Goal: Task Accomplishment & Management: Use online tool/utility

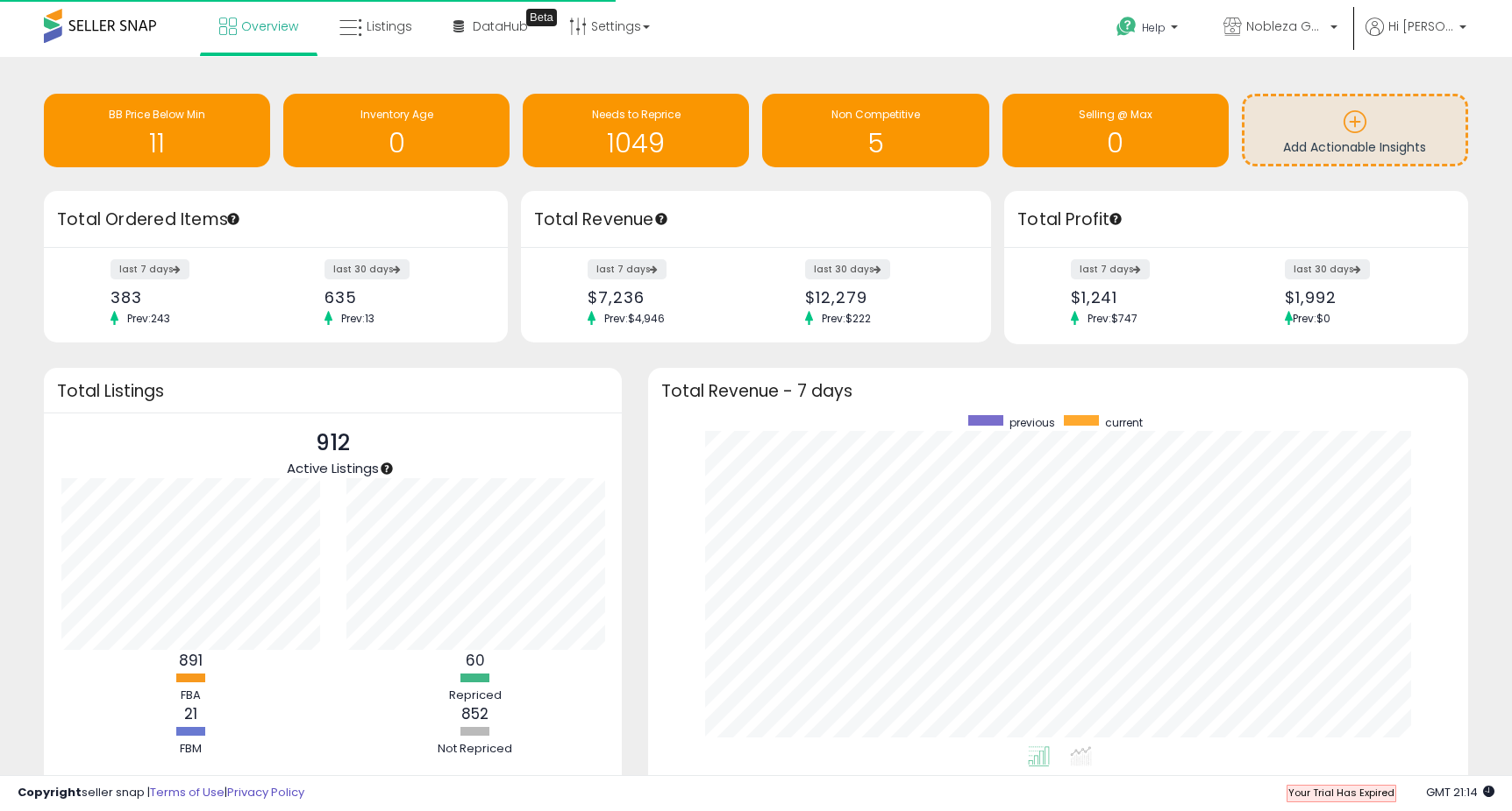
scroll to position [331, 784]
click at [202, 29] on li "Overview" at bounding box center [258, 28] width 118 height 56
click at [229, 29] on icon at bounding box center [228, 26] width 18 height 18
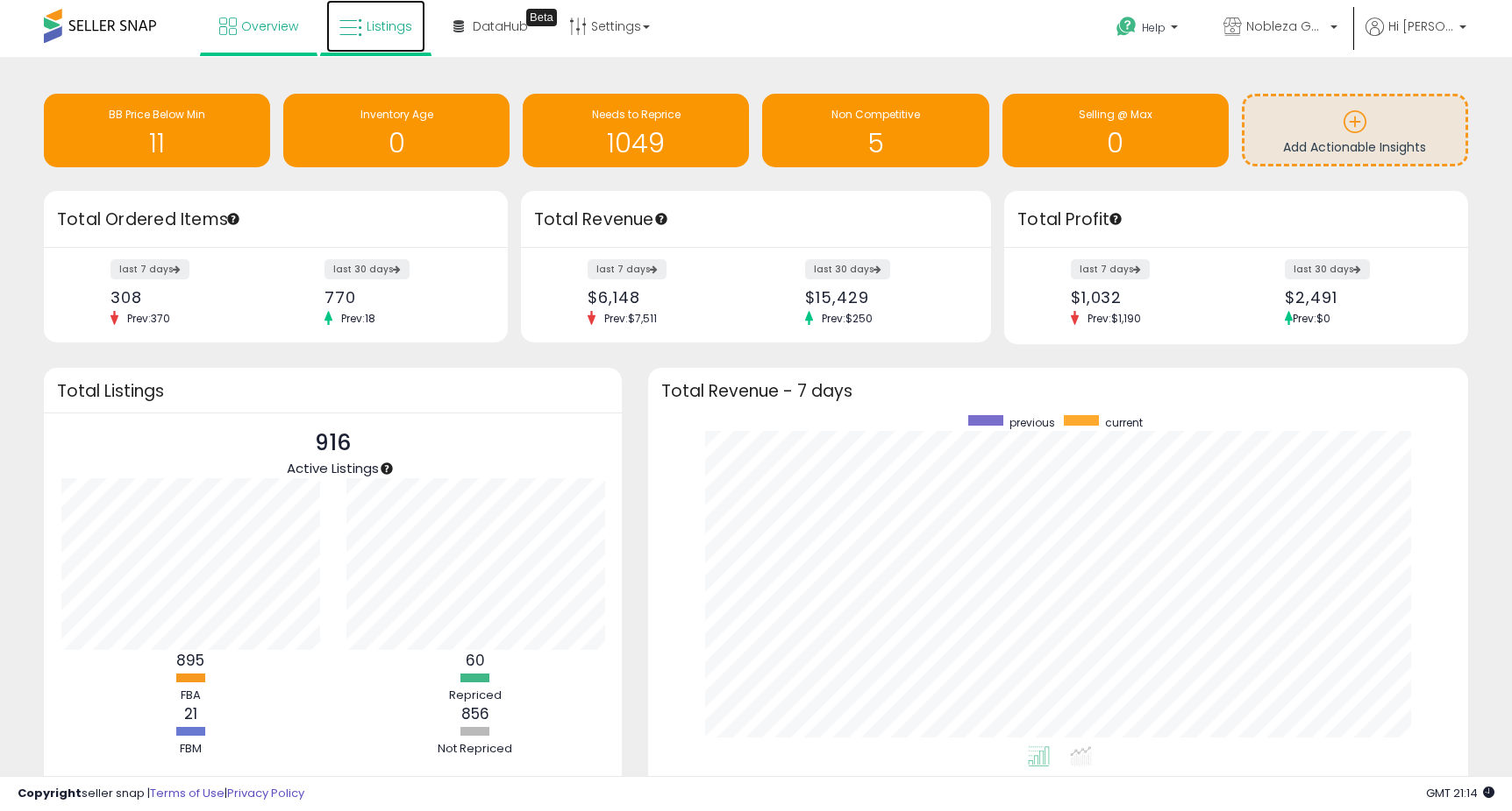
click at [380, 30] on span "Listings" at bounding box center [389, 26] width 46 height 18
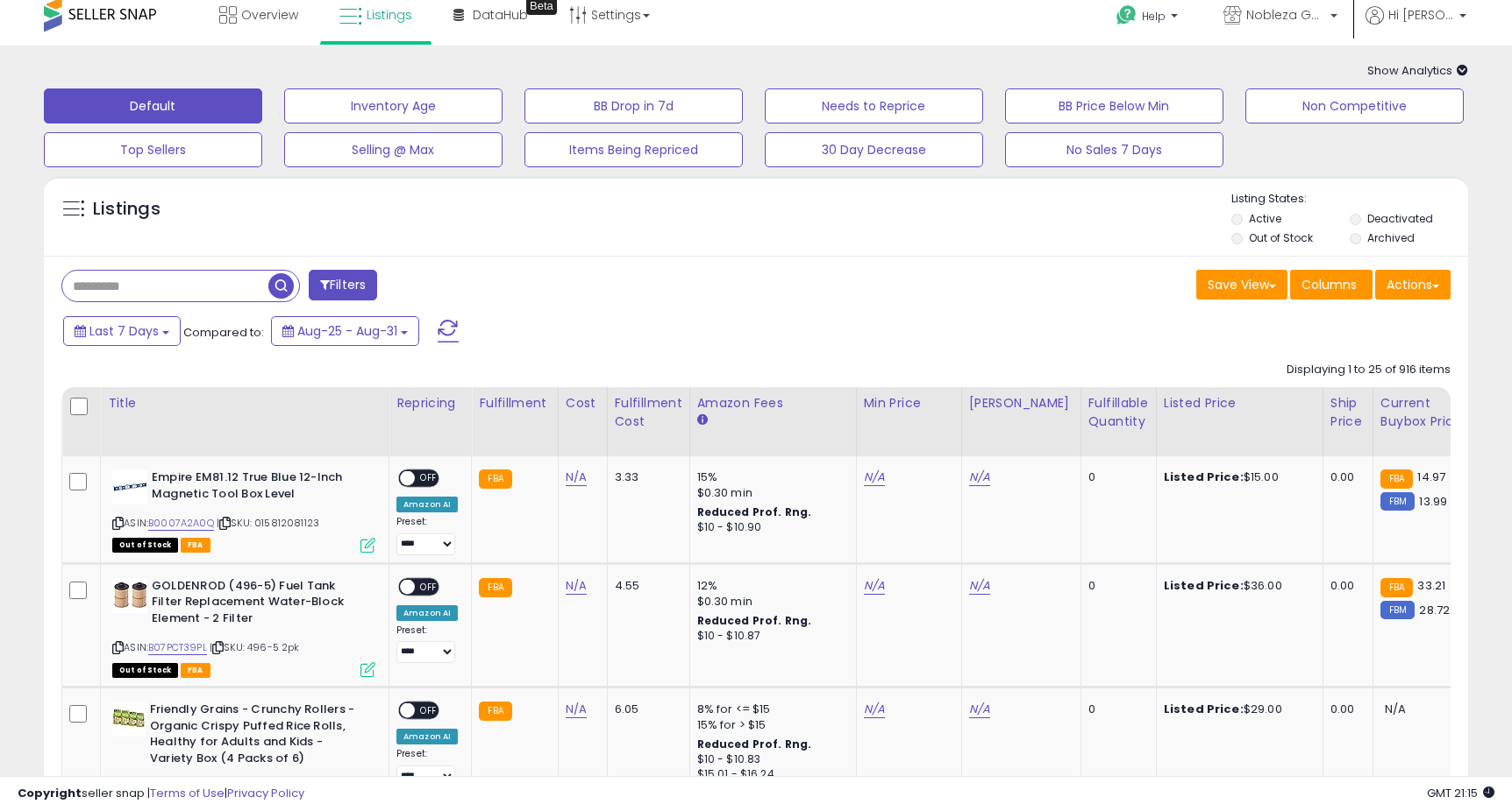
scroll to position [1, 0]
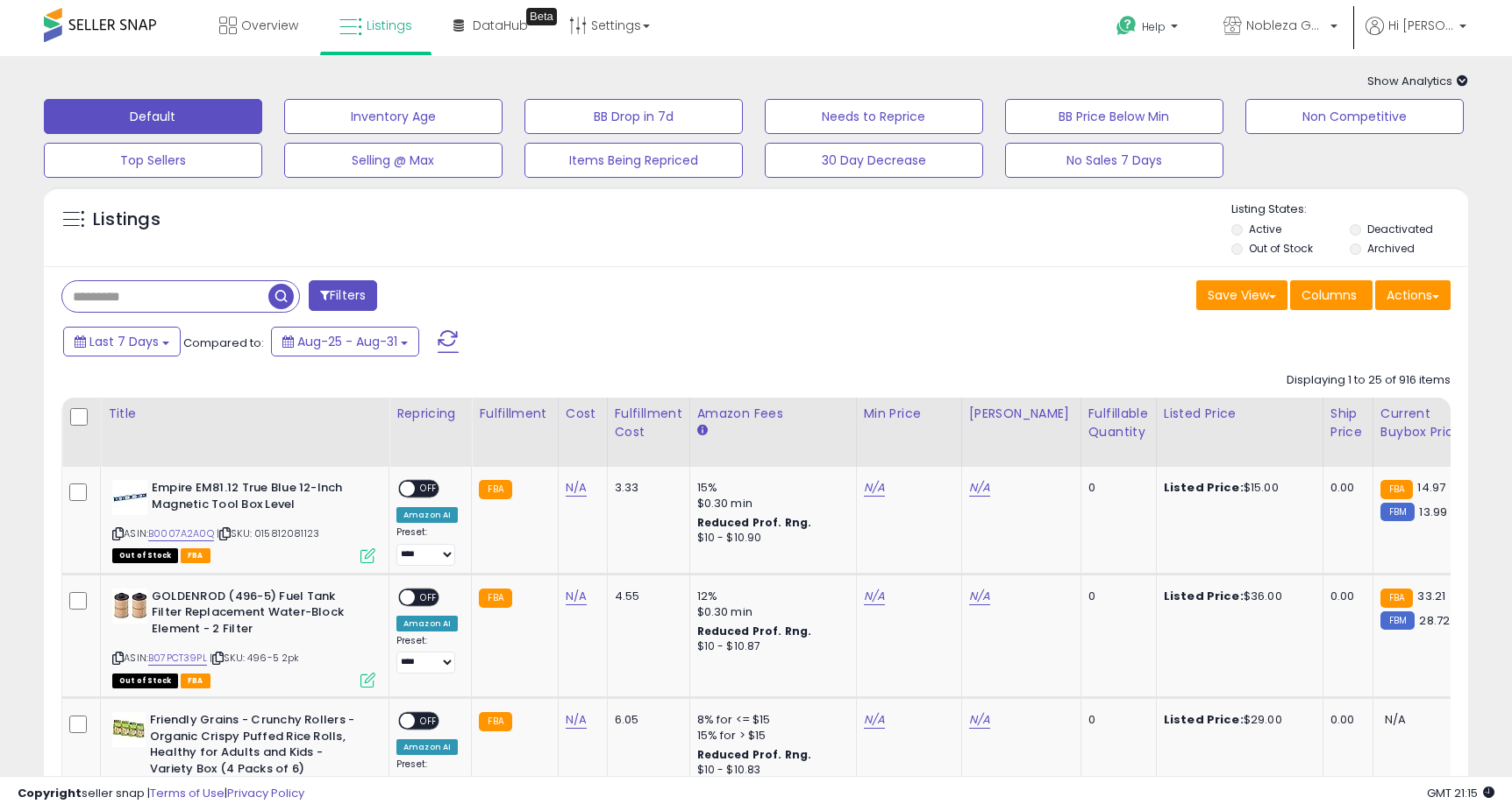
click at [1285, 241] on label "Out of Stock" at bounding box center [1281, 249] width 64 height 15
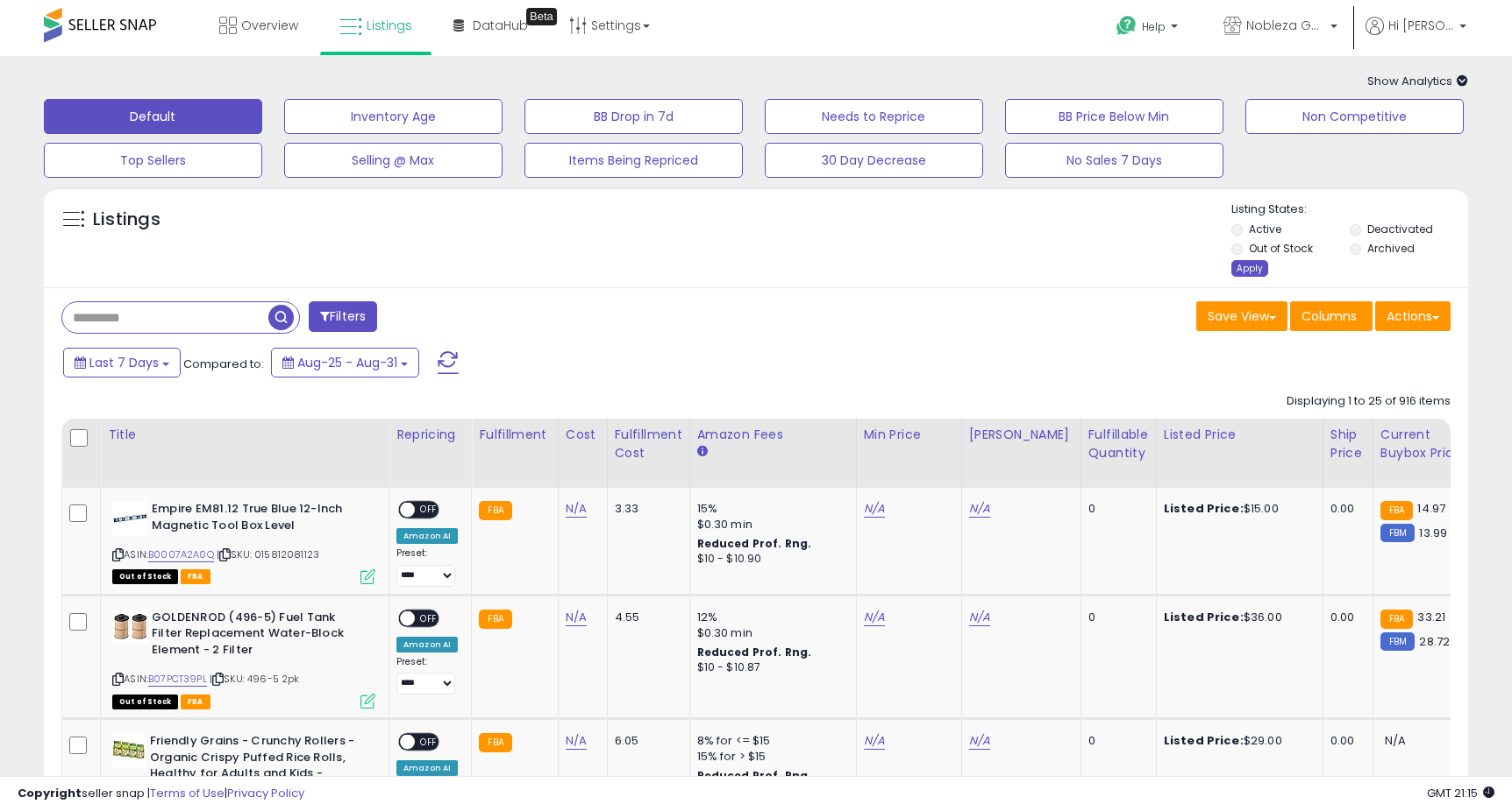
click at [1255, 266] on div "Apply" at bounding box center [1249, 268] width 36 height 17
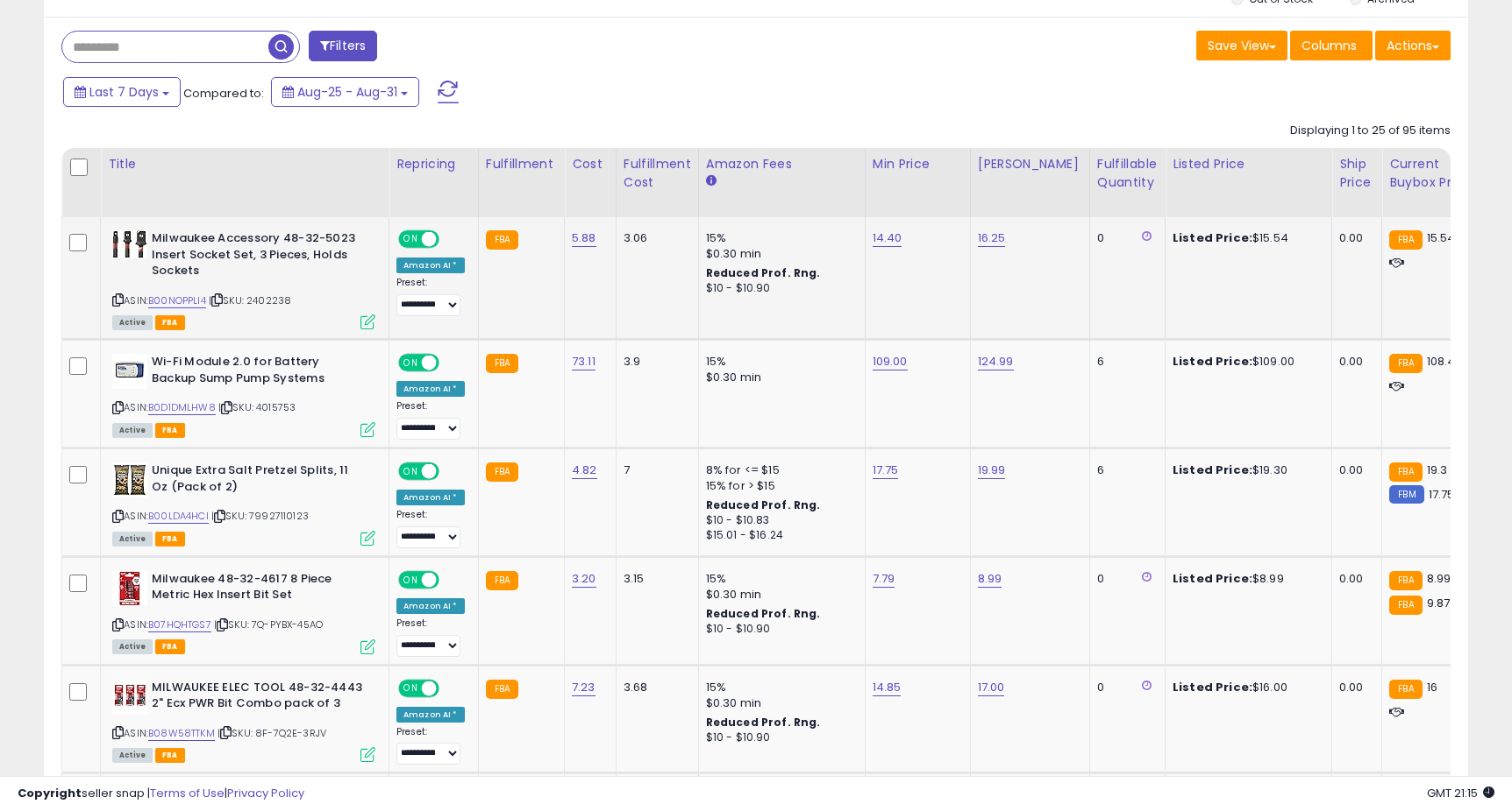
scroll to position [160, 0]
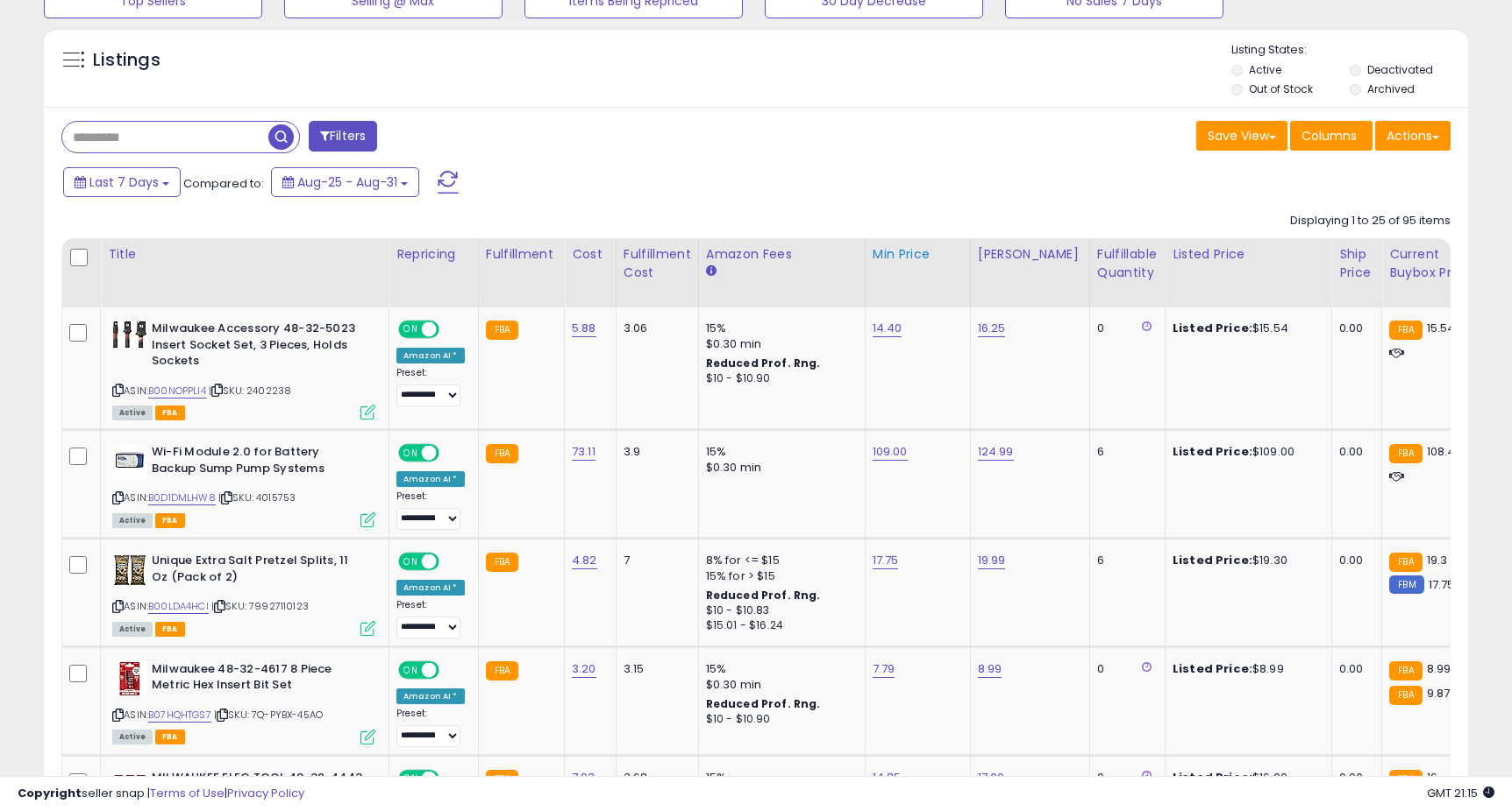
click at [910, 254] on div "Min Price" at bounding box center [917, 254] width 90 height 19
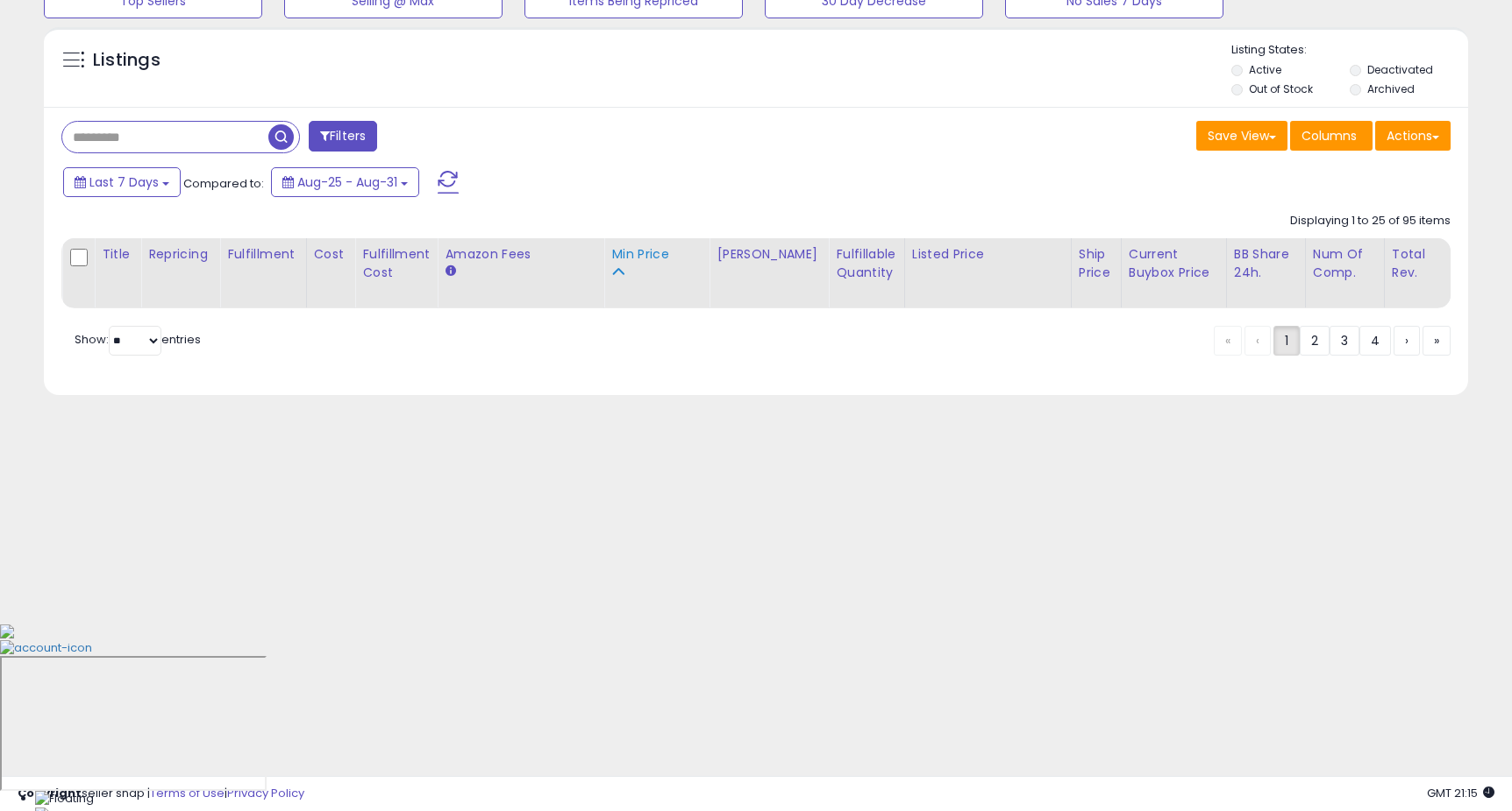
scroll to position [0, 0]
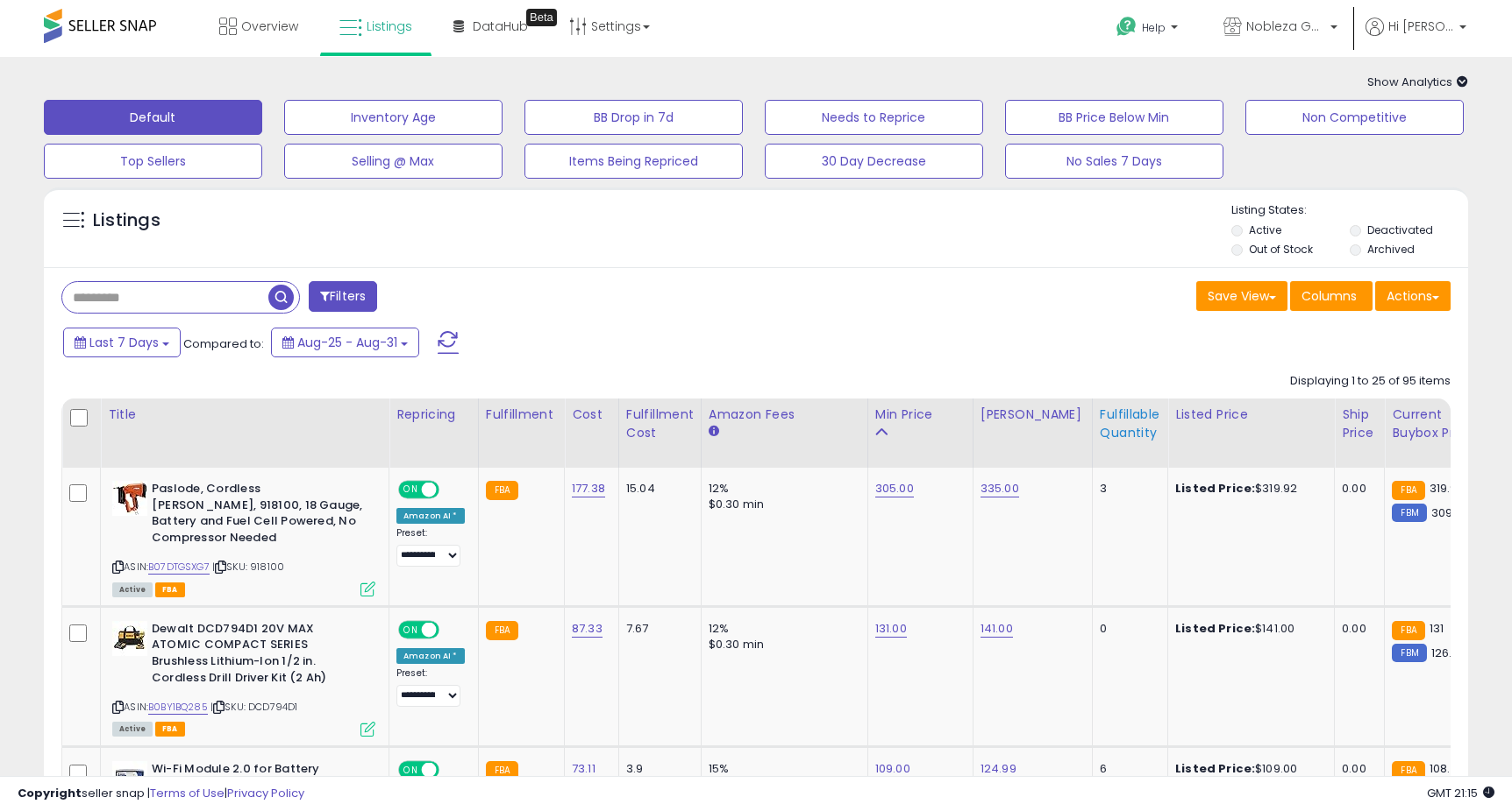
click at [875, 416] on div "Min Price" at bounding box center [920, 415] width 90 height 19
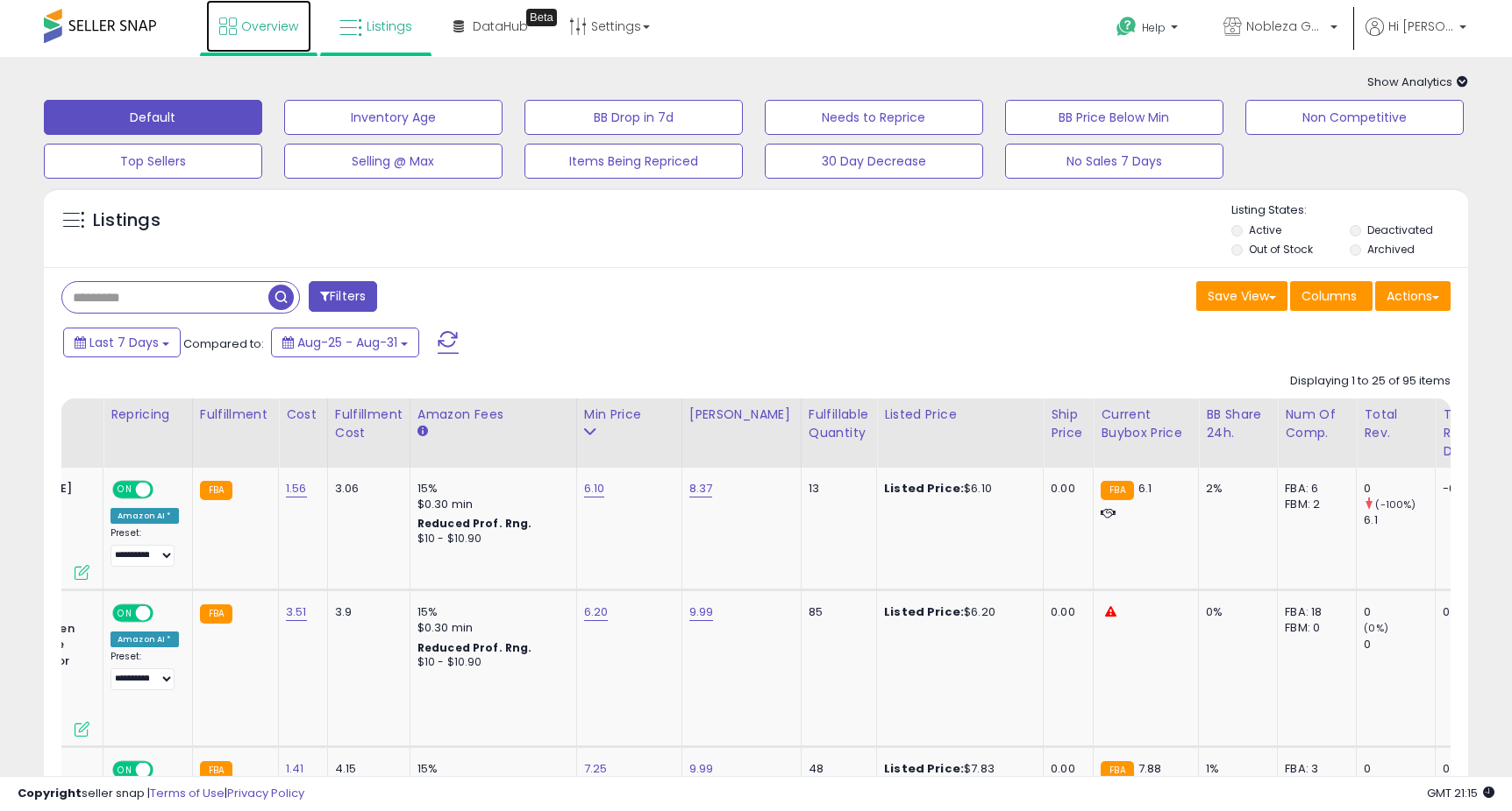
click at [239, 34] on link "Overview" at bounding box center [258, 26] width 105 height 52
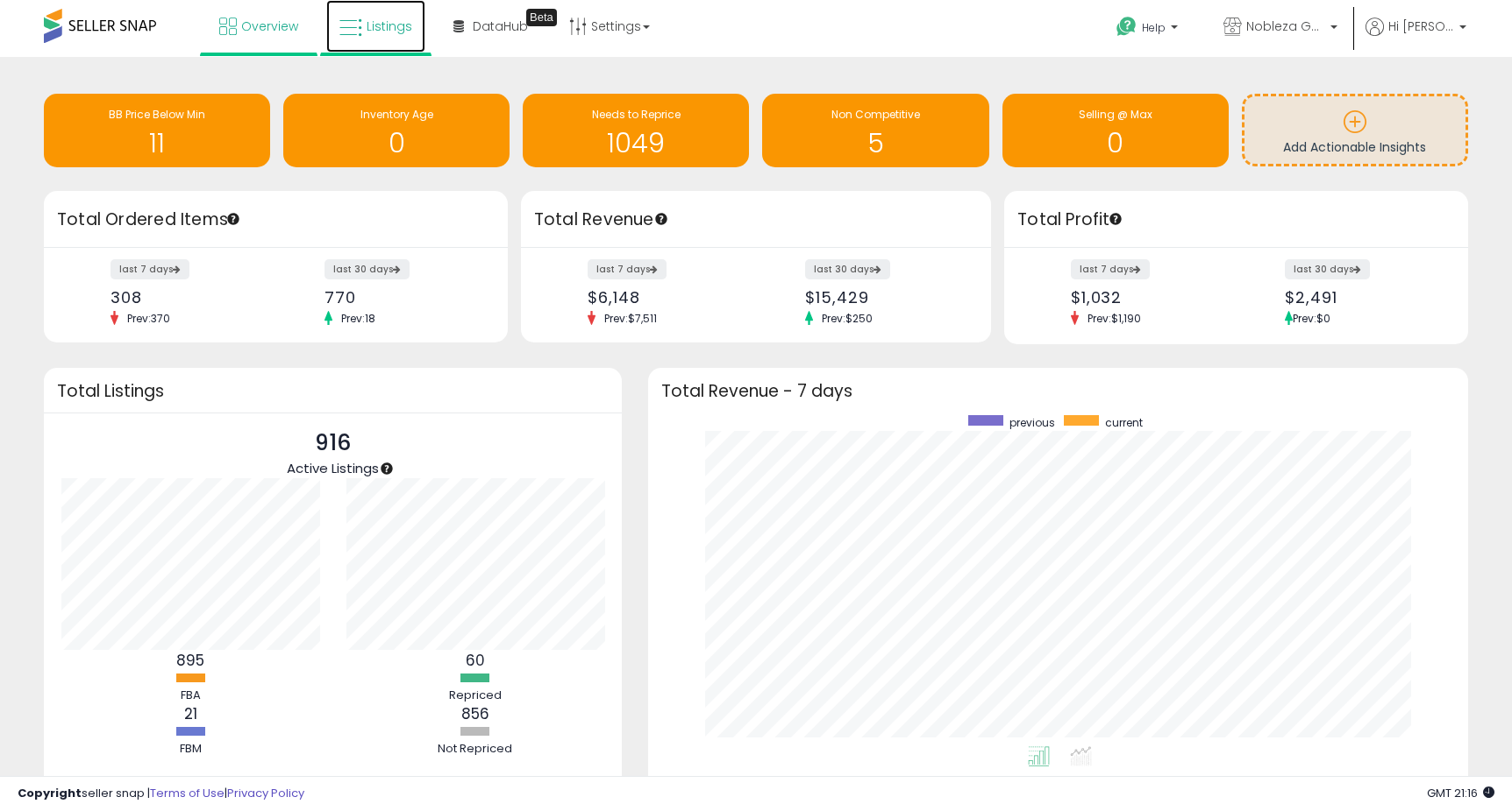
click at [402, 25] on span "Listings" at bounding box center [389, 26] width 46 height 18
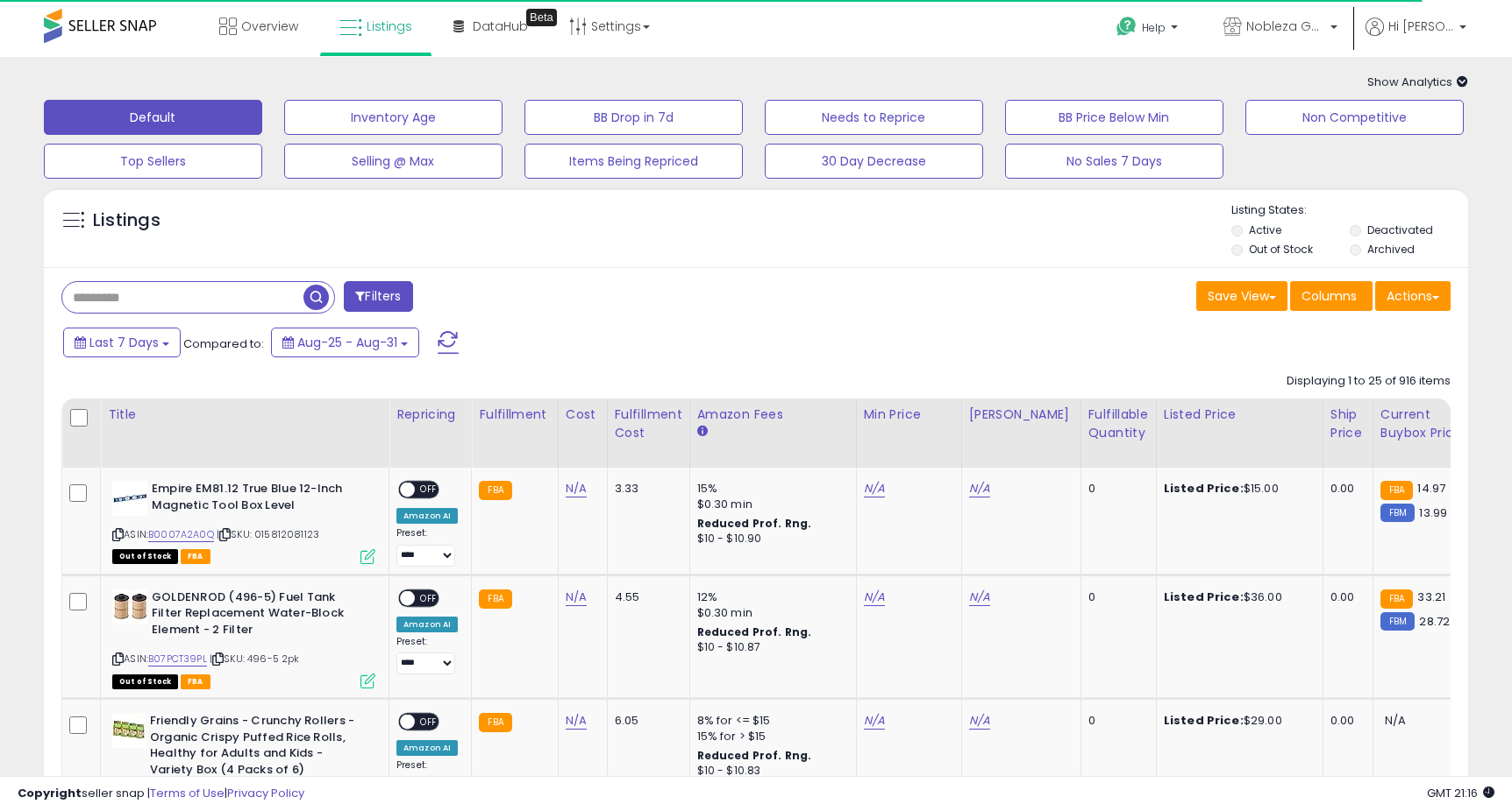
click at [173, 297] on input "text" at bounding box center [183, 297] width 242 height 31
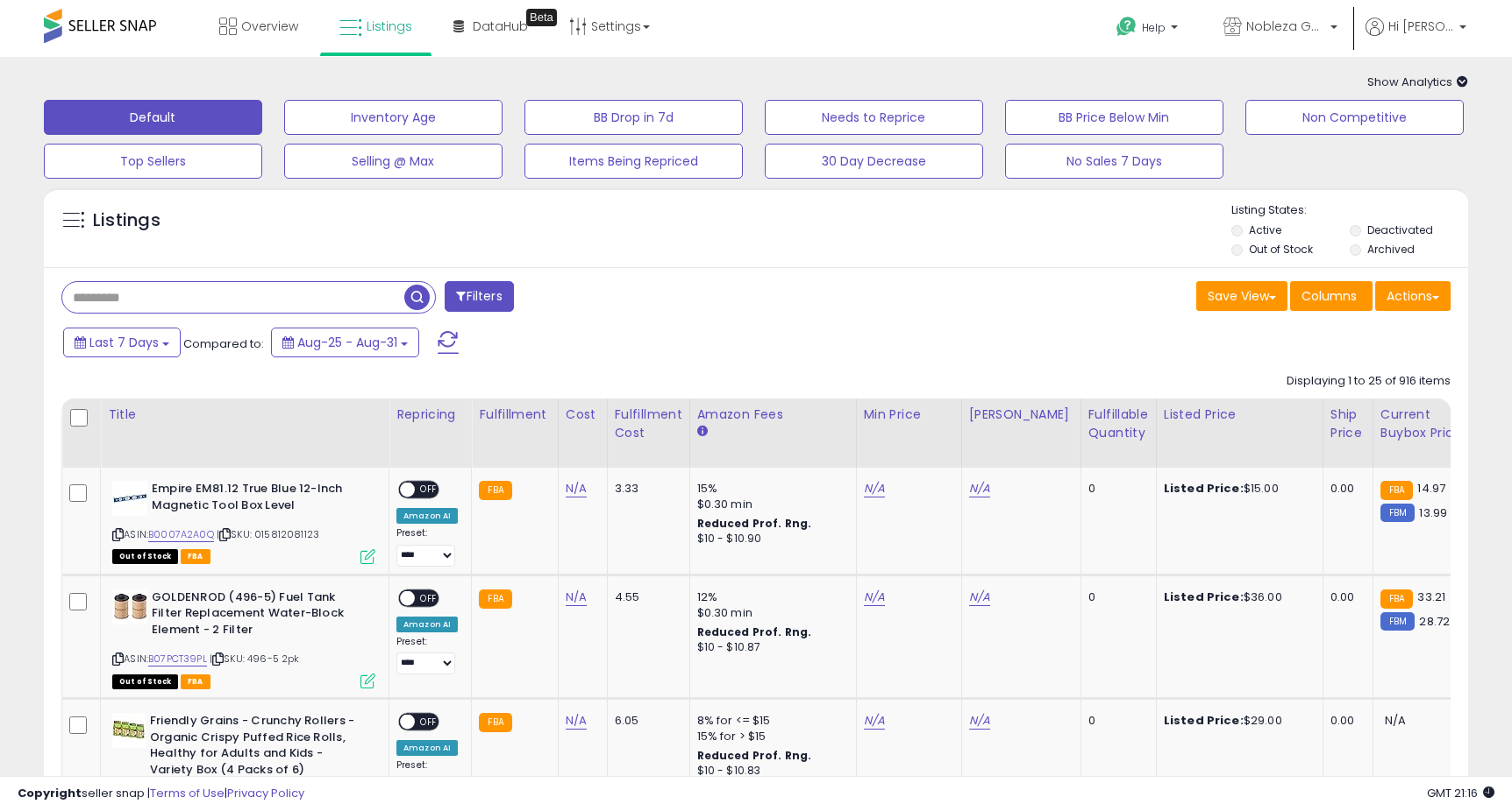
paste input "**********"
type input "**********"
click at [407, 294] on span "button" at bounding box center [416, 297] width 25 height 25
